Goal: Task Accomplishment & Management: Use online tool/utility

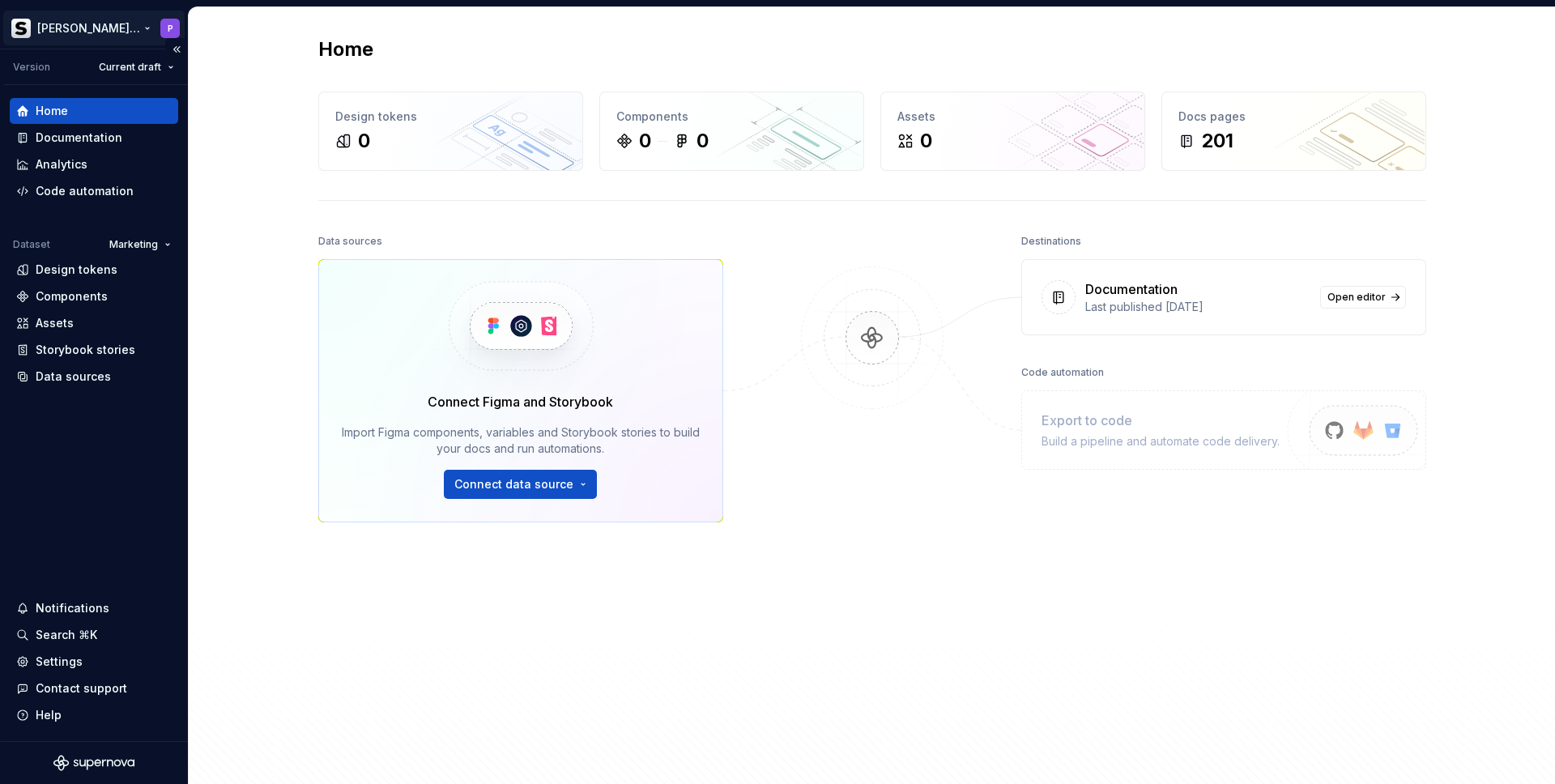
click at [104, 32] on html "[PERSON_NAME] Prisma P Version Current draft Home Documentation Analytics Code …" at bounding box center [778, 392] width 1555 height 784
click at [718, 343] on html "[PERSON_NAME] Prisma P Version Current draft Home Documentation Analytics Code …" at bounding box center [778, 392] width 1555 height 784
click at [77, 139] on div "Documentation" at bounding box center [78, 137] width 87 height 17
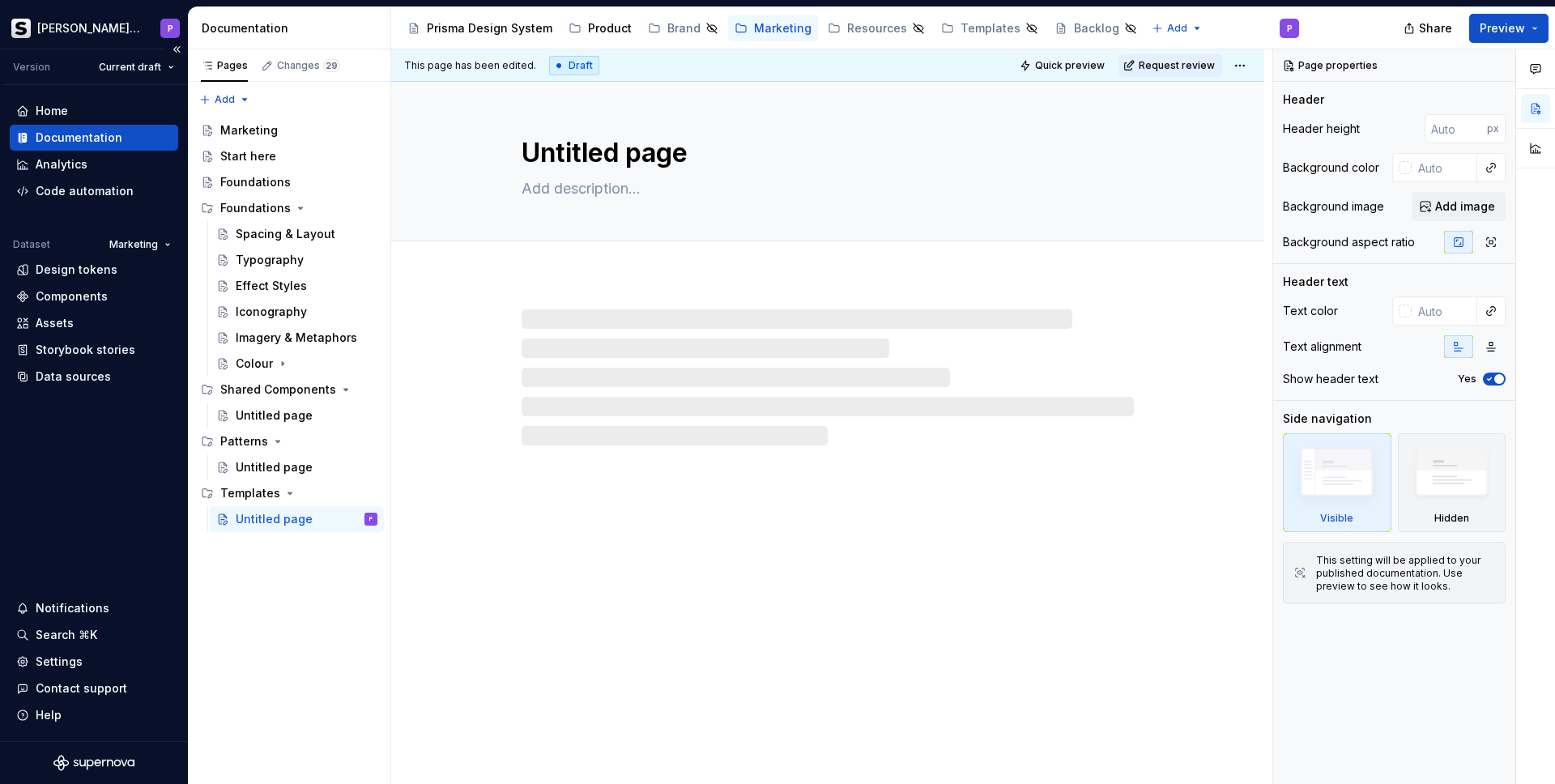
type textarea "*"
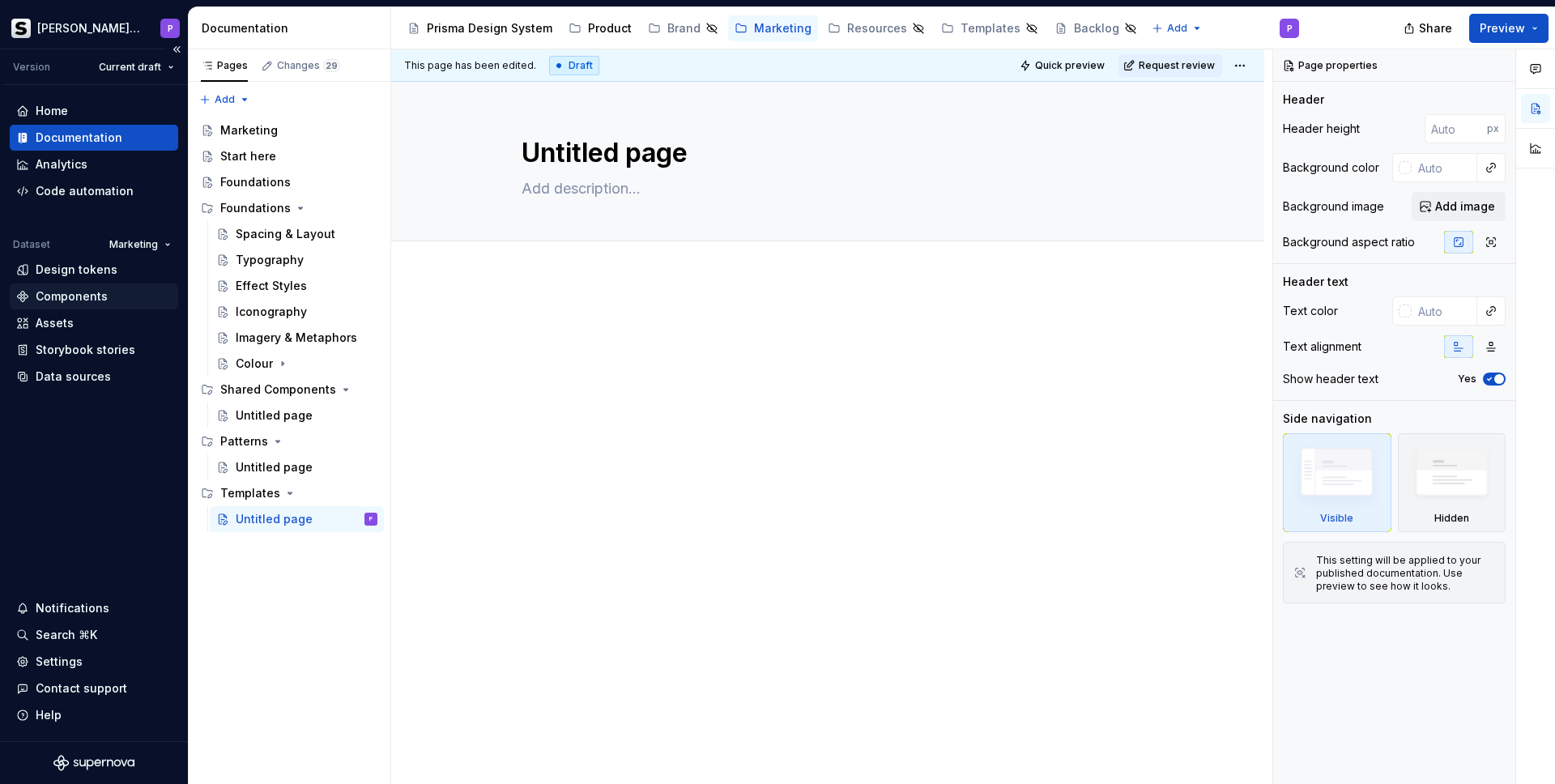
click at [97, 296] on div "Components" at bounding box center [71, 296] width 72 height 17
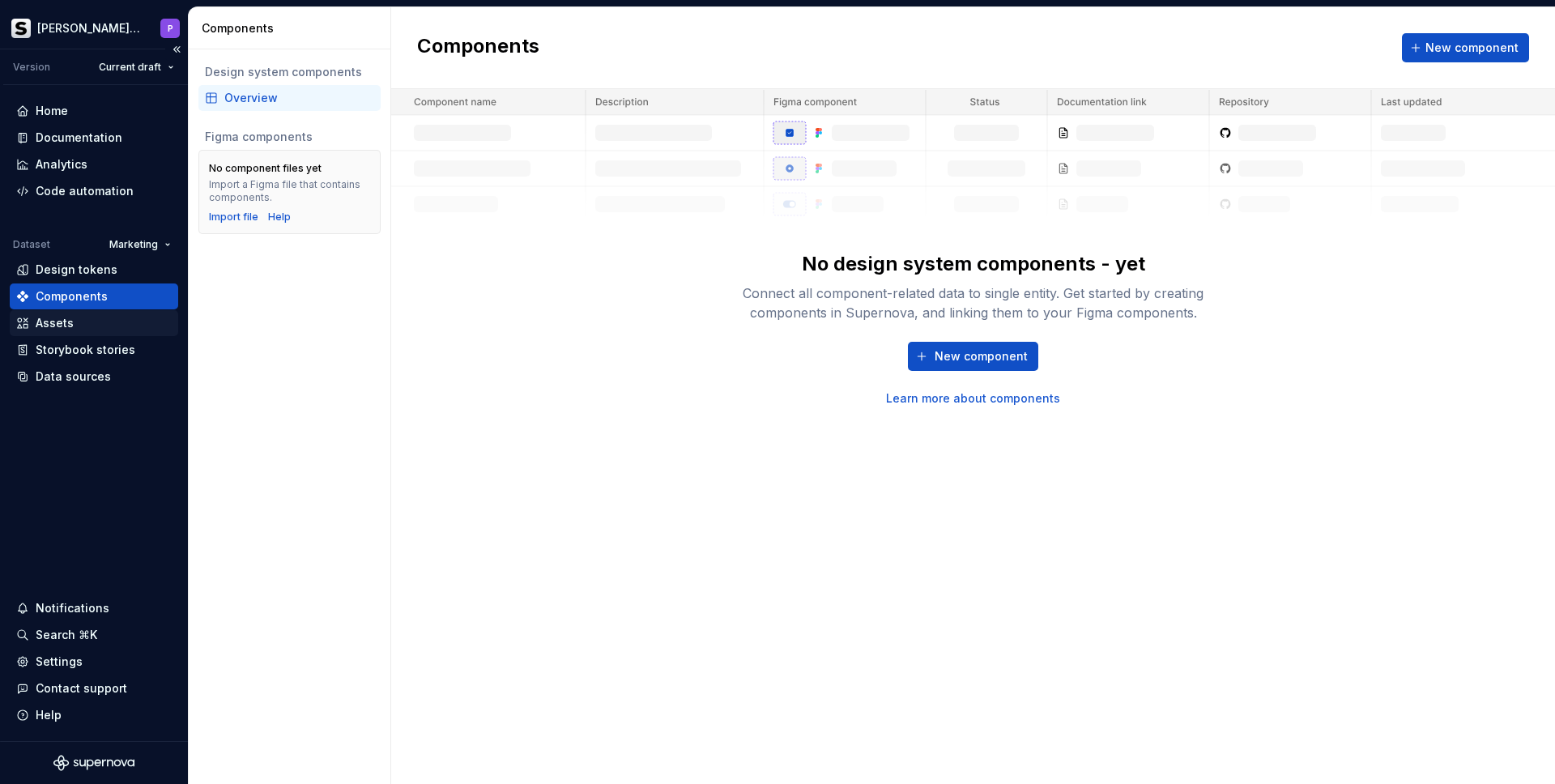
click at [99, 326] on div "Assets" at bounding box center [94, 323] width 156 height 17
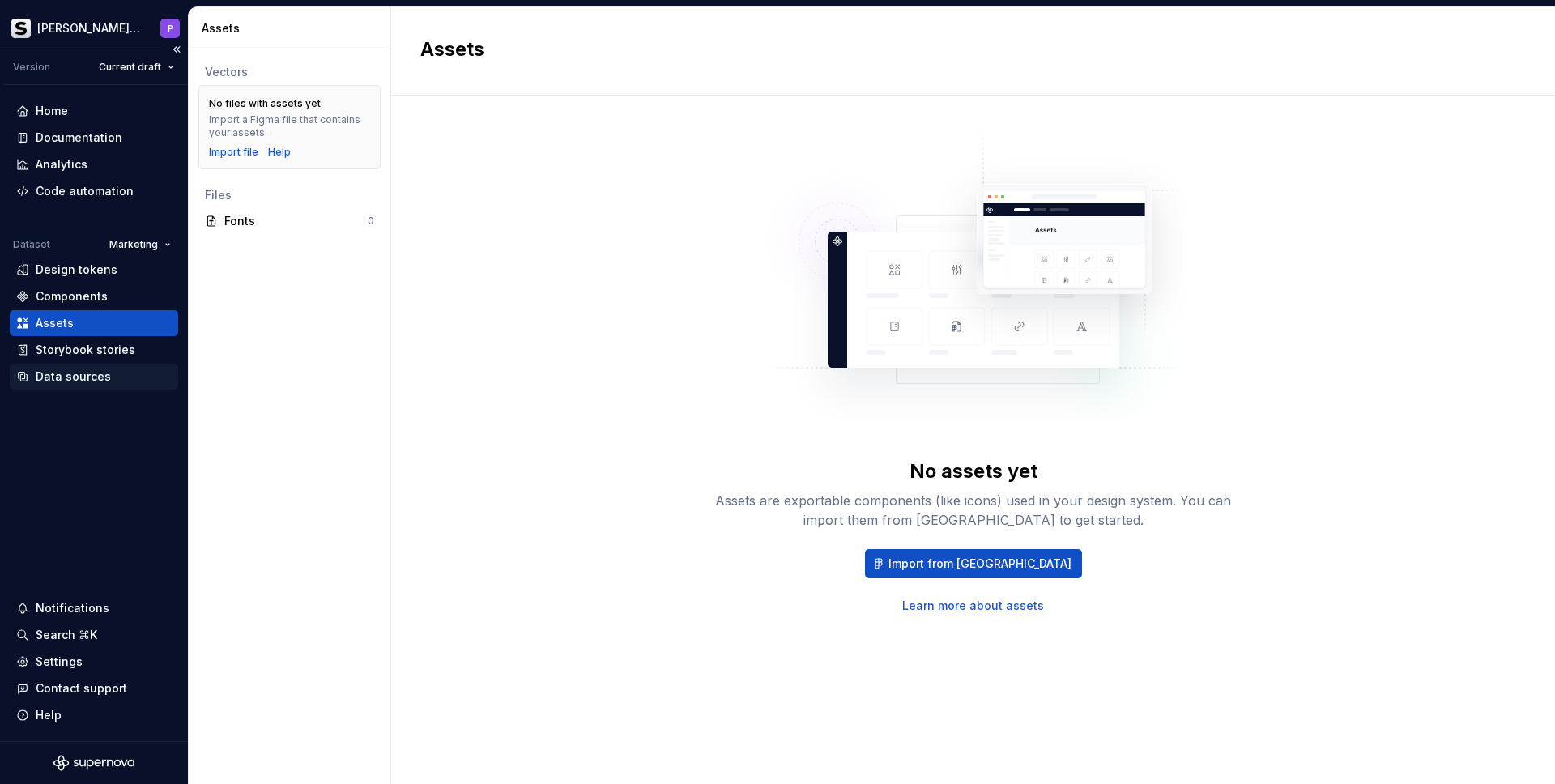
click at [105, 370] on div "Data sources" at bounding box center [72, 376] width 75 height 17
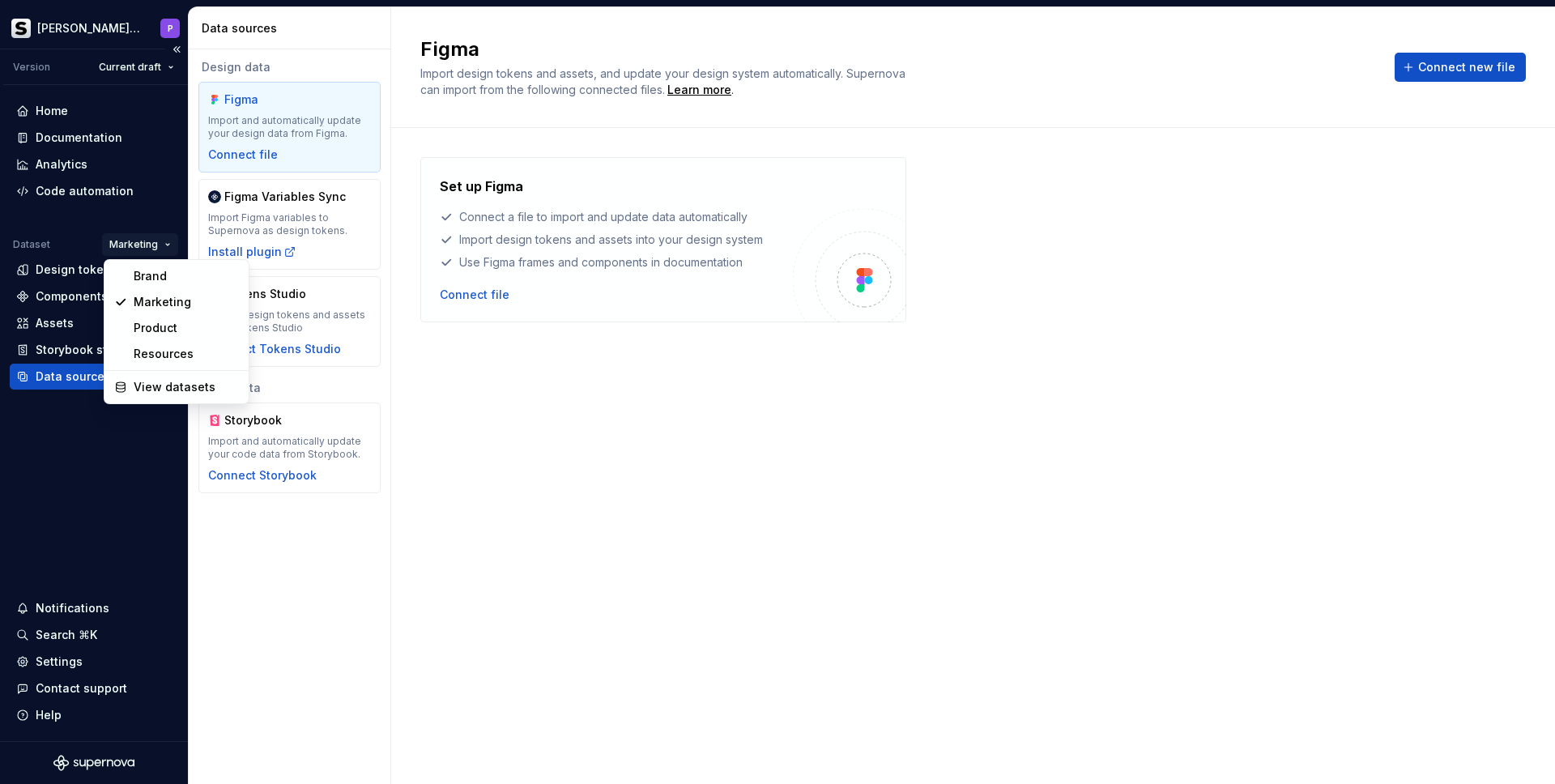
click at [148, 247] on html "[PERSON_NAME] Prisma P Version Current draft Home Documentation Analytics Code …" at bounding box center [778, 392] width 1555 height 784
click at [155, 327] on div "Product" at bounding box center [186, 328] width 106 height 17
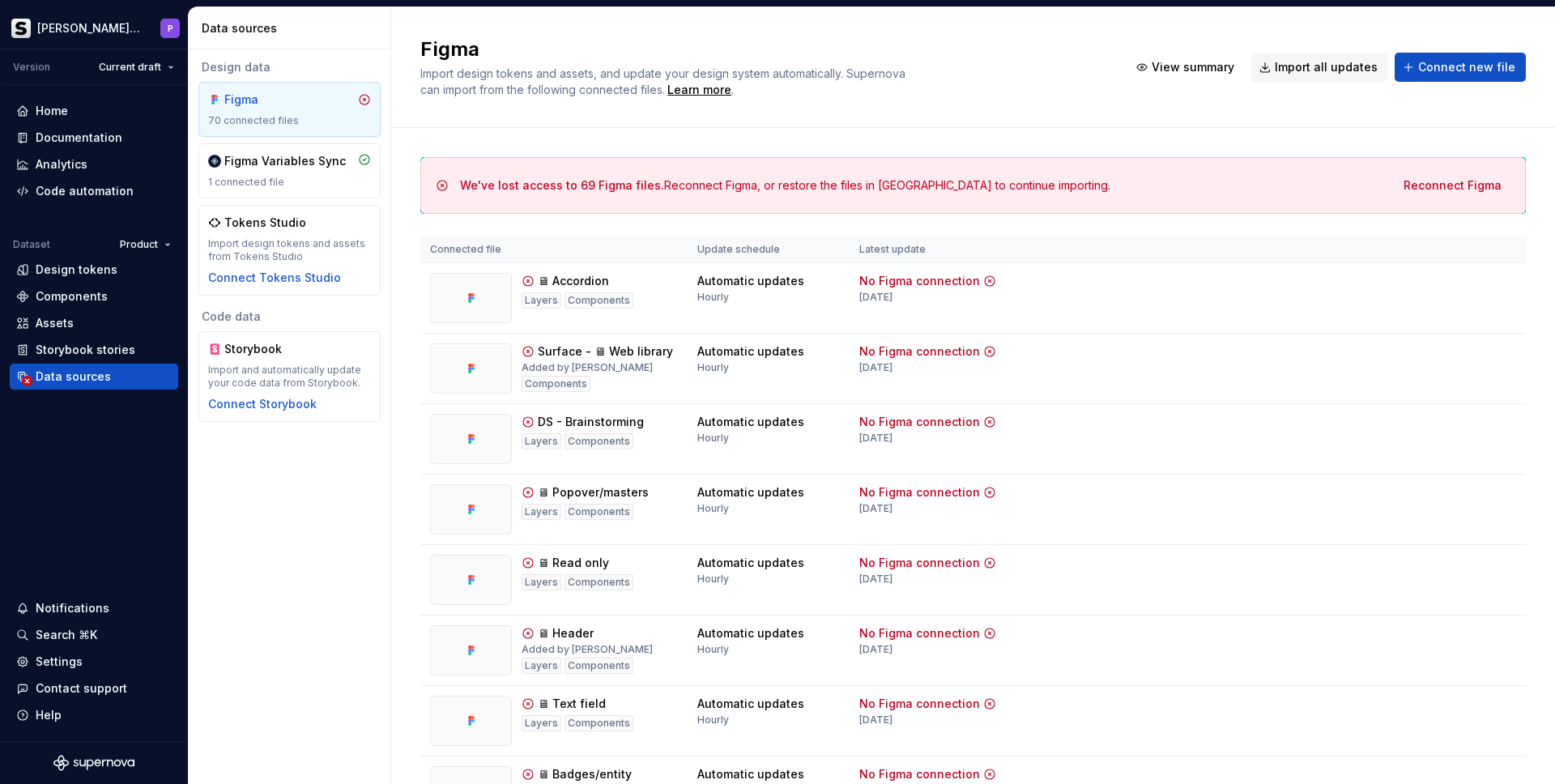
click at [130, 246] on html "[PERSON_NAME] Prisma P Version Current draft Home Documentation Analytics Code …" at bounding box center [778, 392] width 1555 height 784
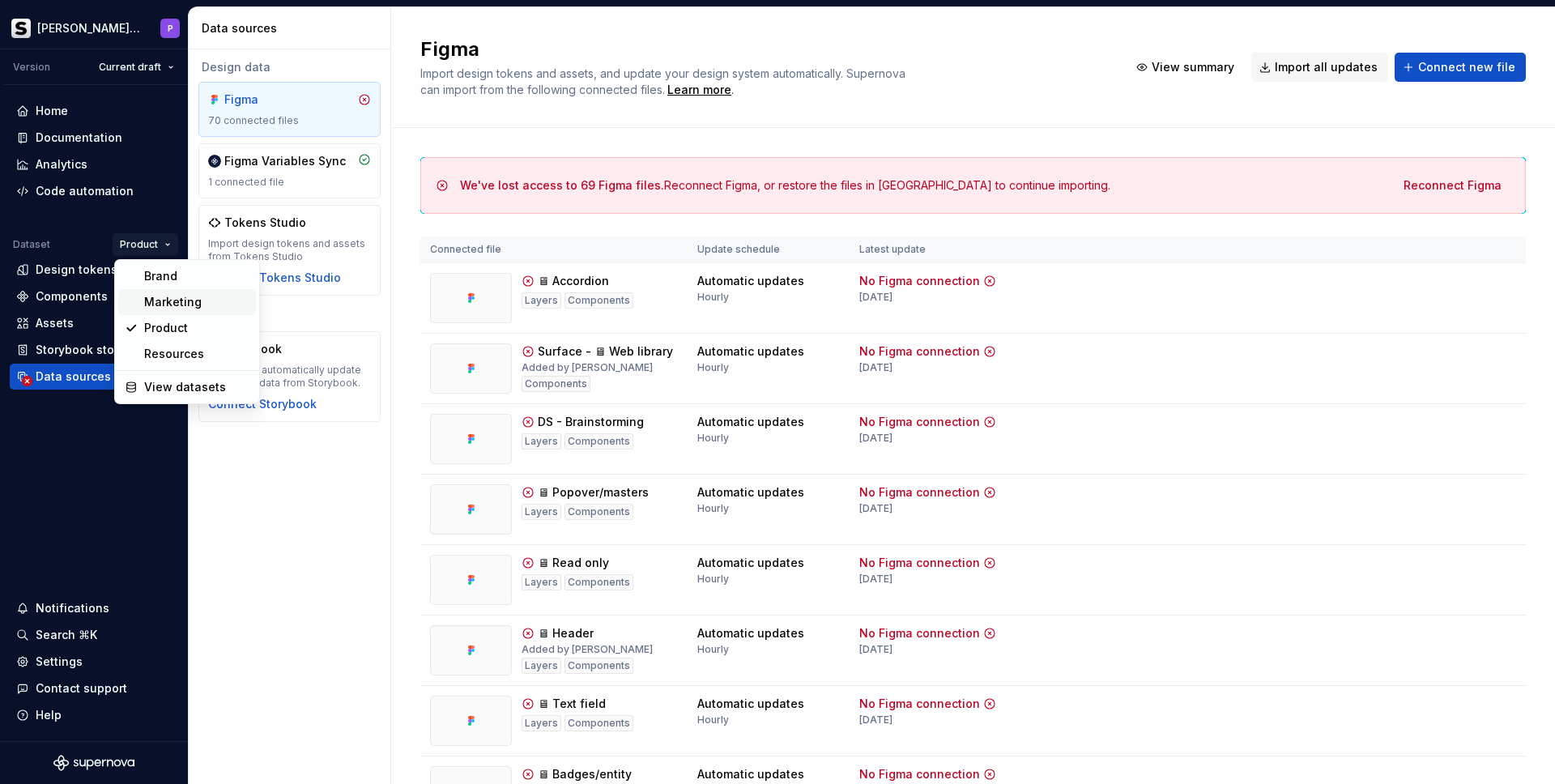
click at [174, 303] on div "Marketing" at bounding box center [197, 301] width 106 height 17
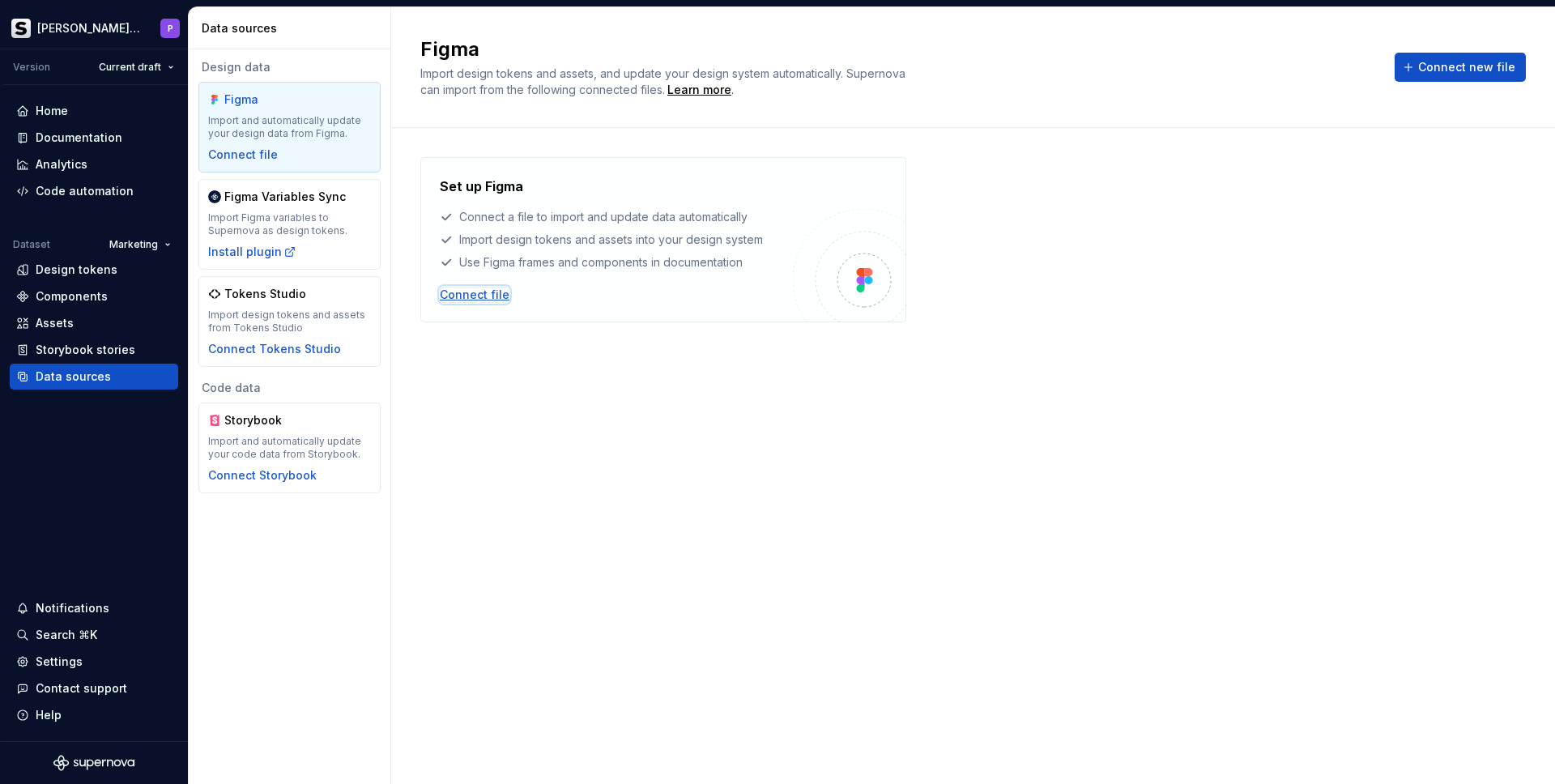
click at [491, 299] on div "Connect file" at bounding box center [474, 295] width 70 height 17
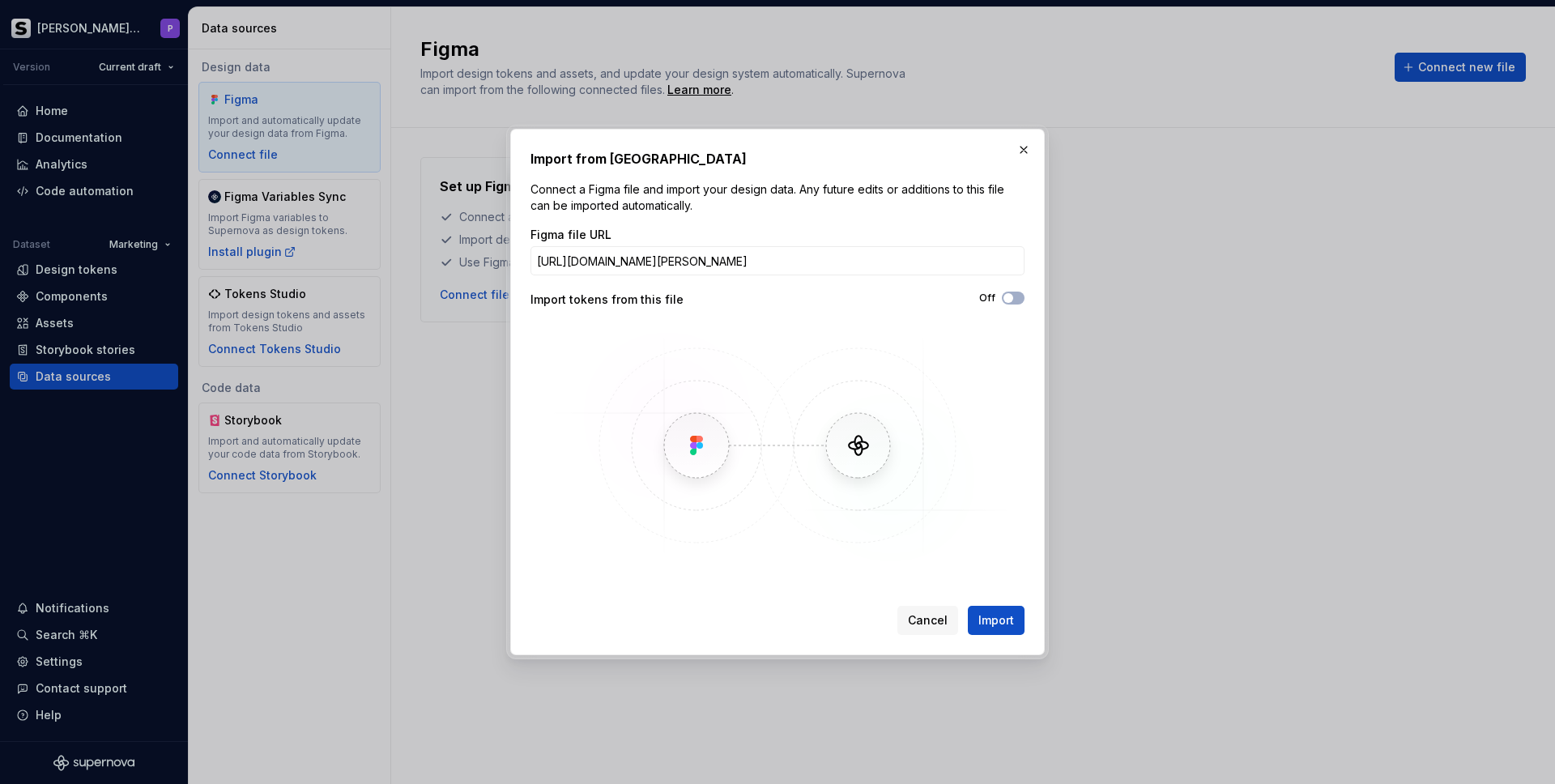
scroll to position [0, 265]
type input "[URL][DOMAIN_NAME][PERSON_NAME]"
click at [1010, 299] on span "button" at bounding box center [1009, 298] width 10 height 10
click at [986, 613] on span "Import" at bounding box center [996, 620] width 35 height 17
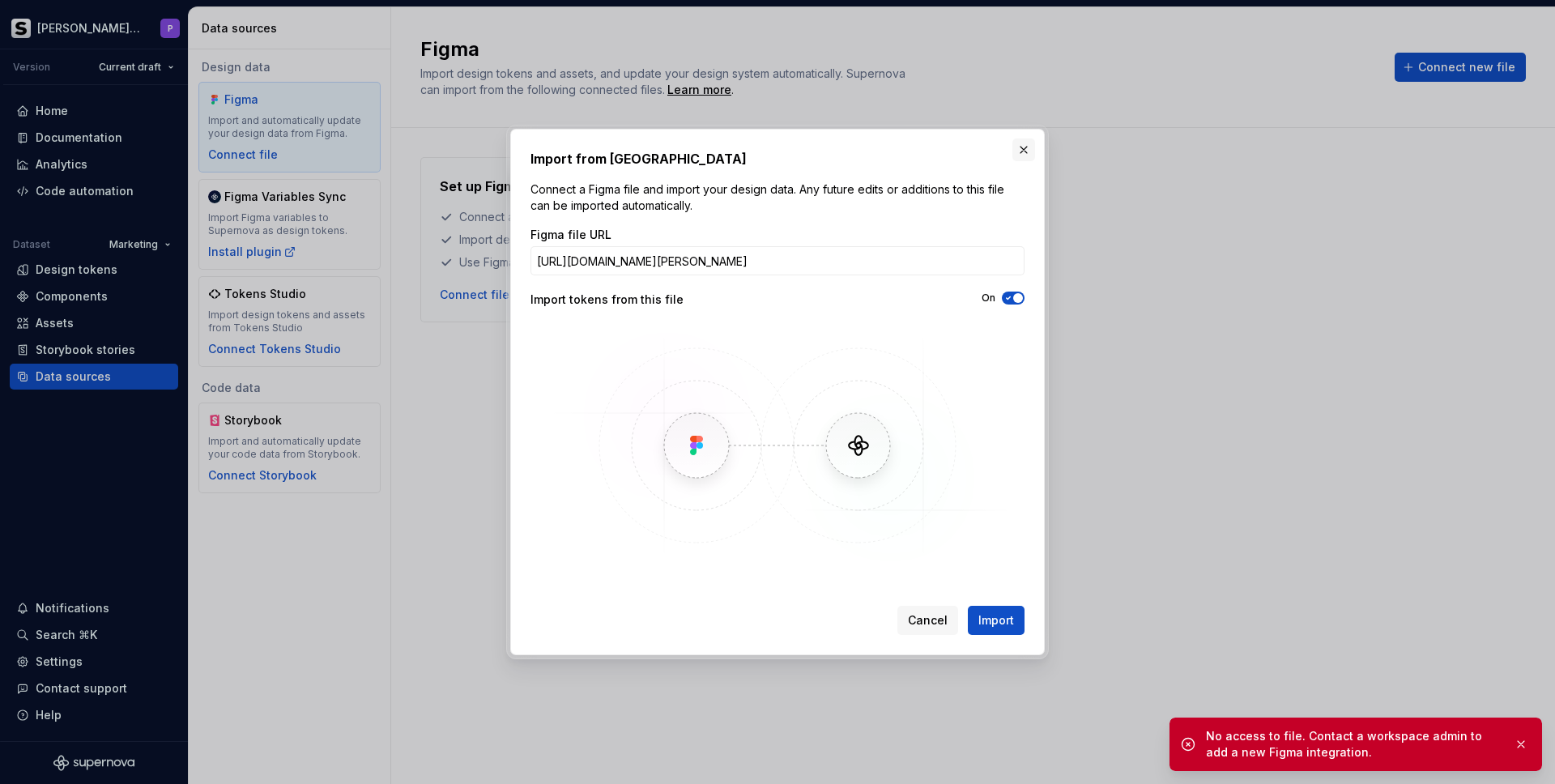
click at [1022, 154] on button "button" at bounding box center [1023, 149] width 23 height 23
